Goal: Navigation & Orientation: Find specific page/section

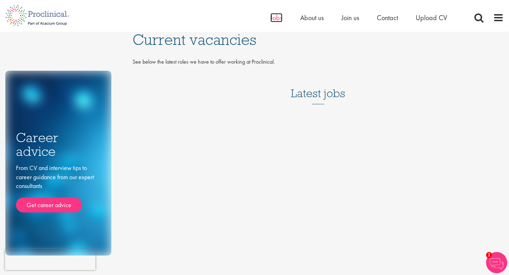
click at [274, 17] on span "Jobs" at bounding box center [277, 17] width 12 height 9
click at [276, 15] on span "Jobs" at bounding box center [277, 17] width 12 height 9
click at [307, 16] on span "About us" at bounding box center [312, 17] width 24 height 9
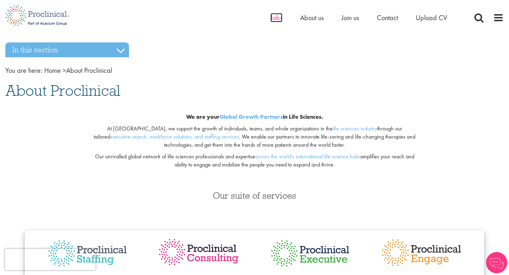
click at [275, 17] on span "Jobs" at bounding box center [277, 17] width 12 height 9
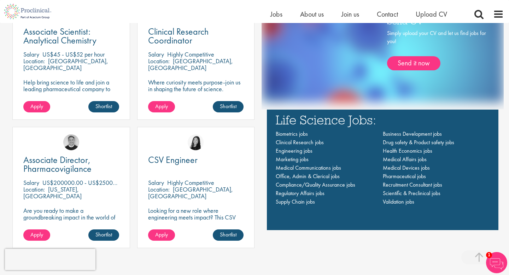
scroll to position [489, 0]
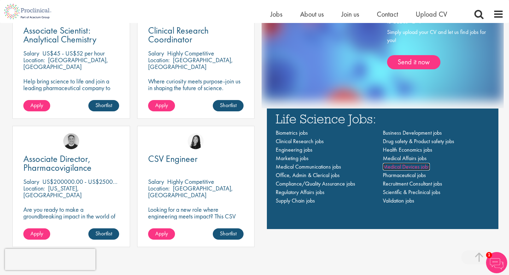
click at [407, 166] on span "Medical Devices jobs" at bounding box center [406, 166] width 47 height 7
